Goal: Navigation & Orientation: Find specific page/section

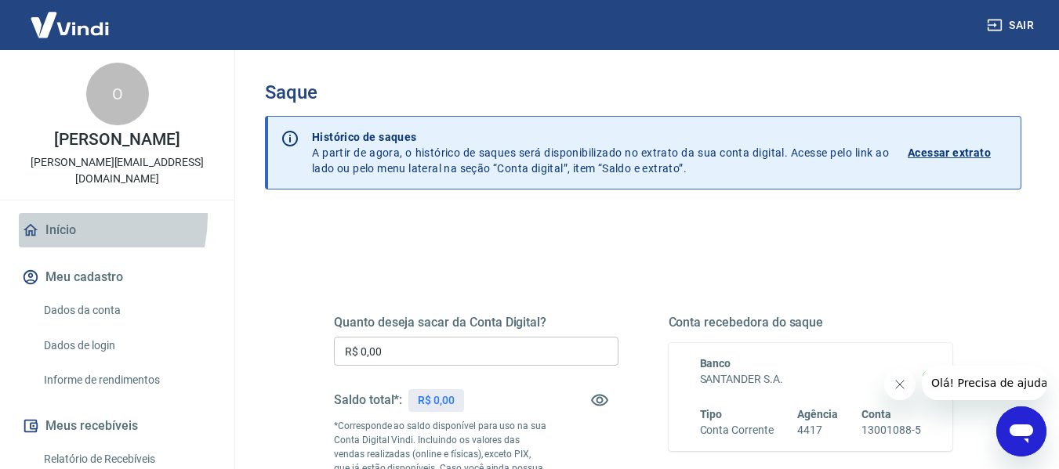
click at [62, 213] on link "Início" at bounding box center [117, 230] width 197 height 34
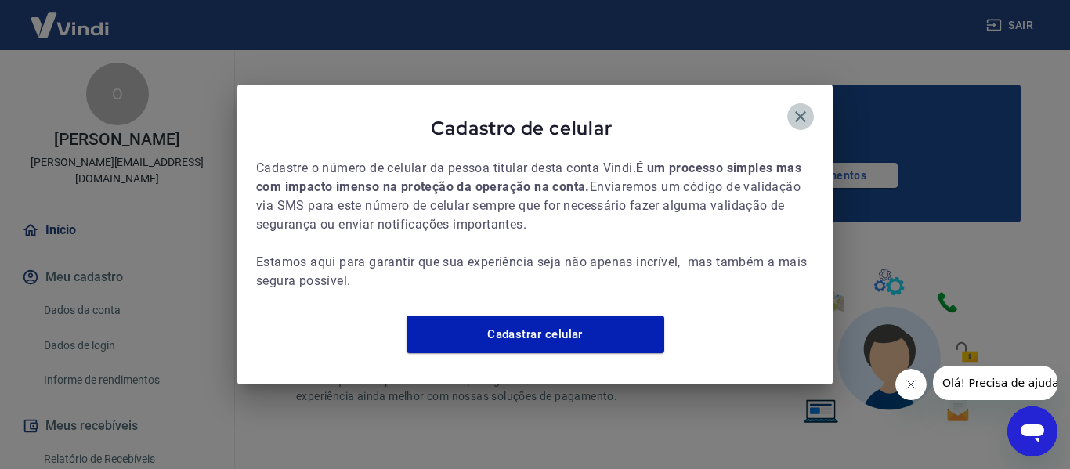
click at [803, 107] on icon "button" at bounding box center [800, 116] width 19 height 19
